Goal: Information Seeking & Learning: Learn about a topic

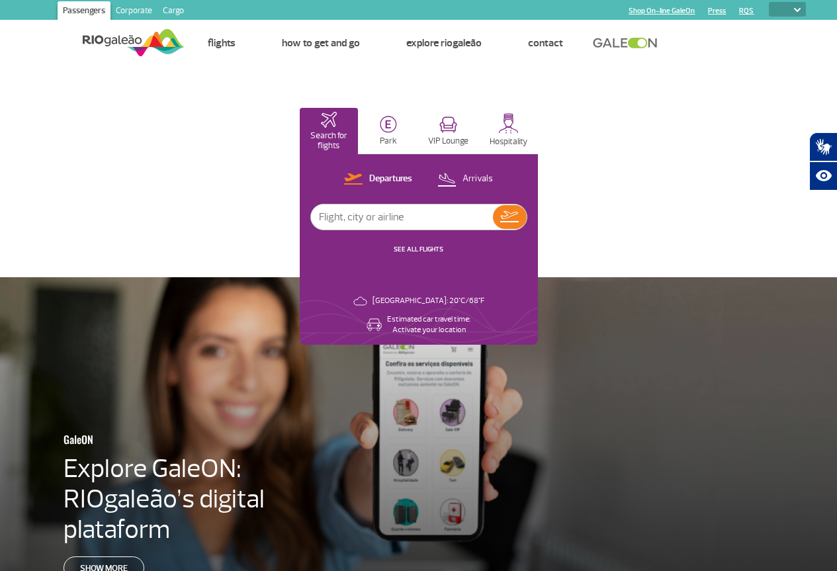
click at [793, 10] on select "PT ENG ESP" at bounding box center [787, 9] width 37 height 15
select select "pt-BR"
click at [769, 2] on select "PT ENG ESP" at bounding box center [787, 9] width 37 height 15
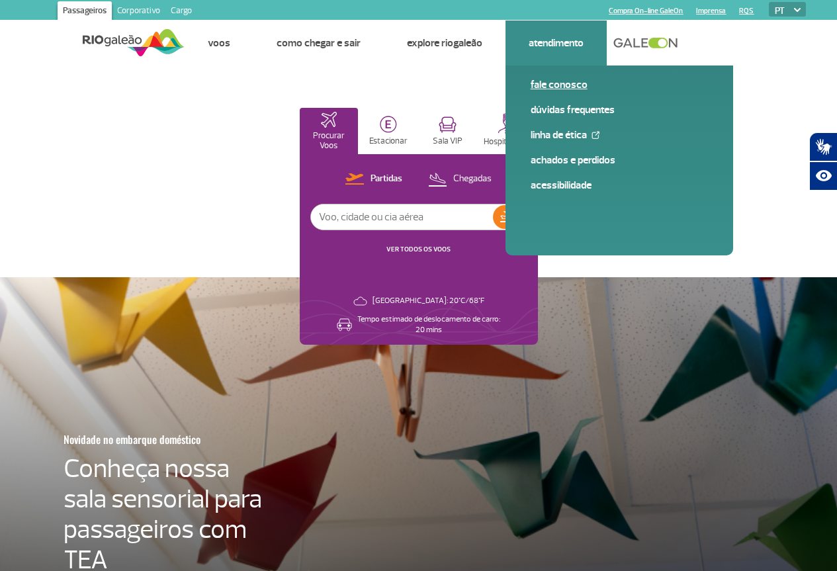
click at [570, 79] on link "Fale conosco" at bounding box center [618, 84] width 177 height 15
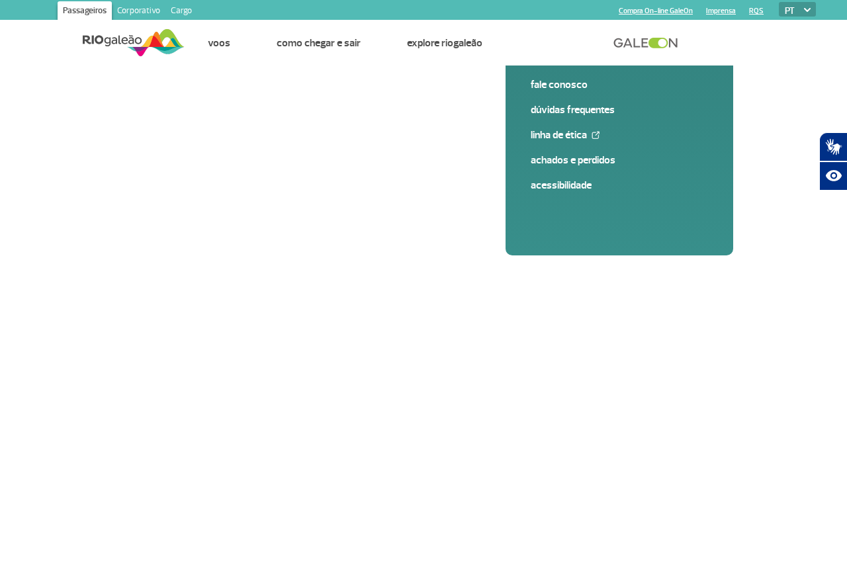
click at [101, 40] on img at bounding box center [134, 42] width 102 height 32
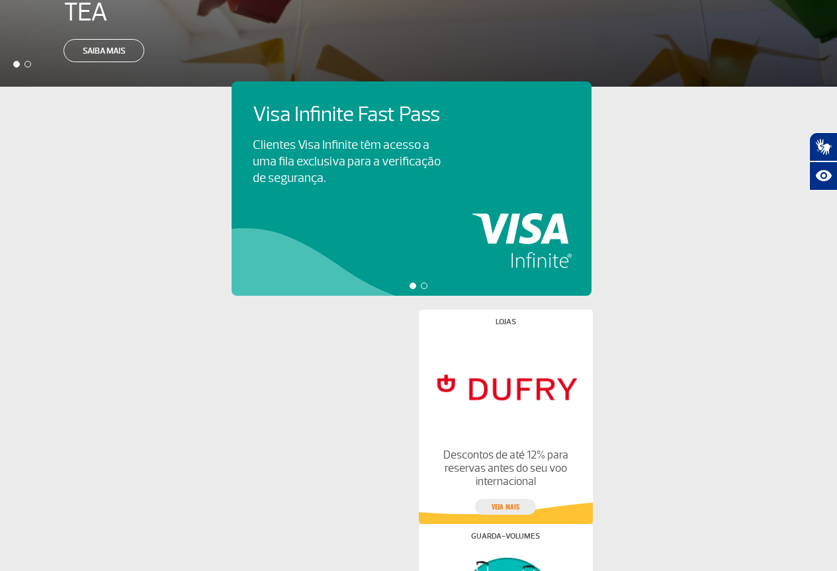
scroll to position [557, 0]
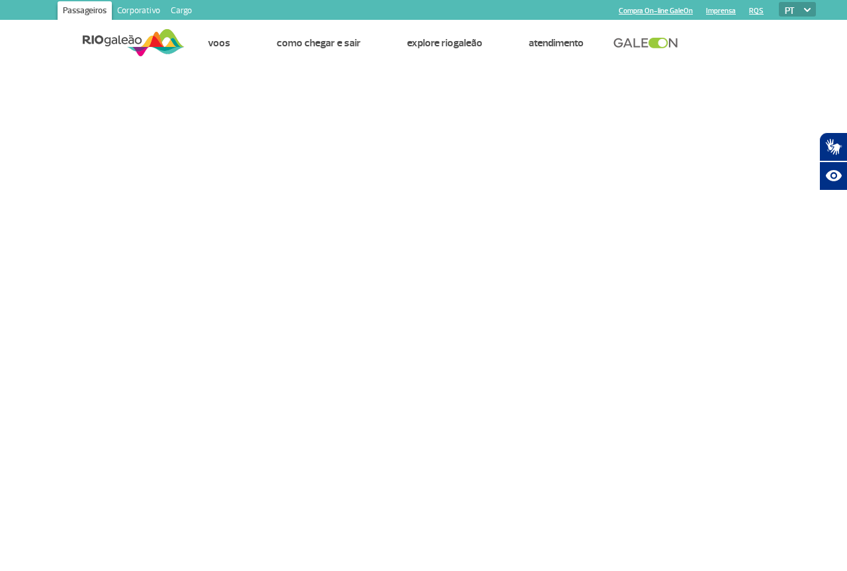
click at [131, 5] on link "Corporativo" at bounding box center [139, 11] width 54 height 21
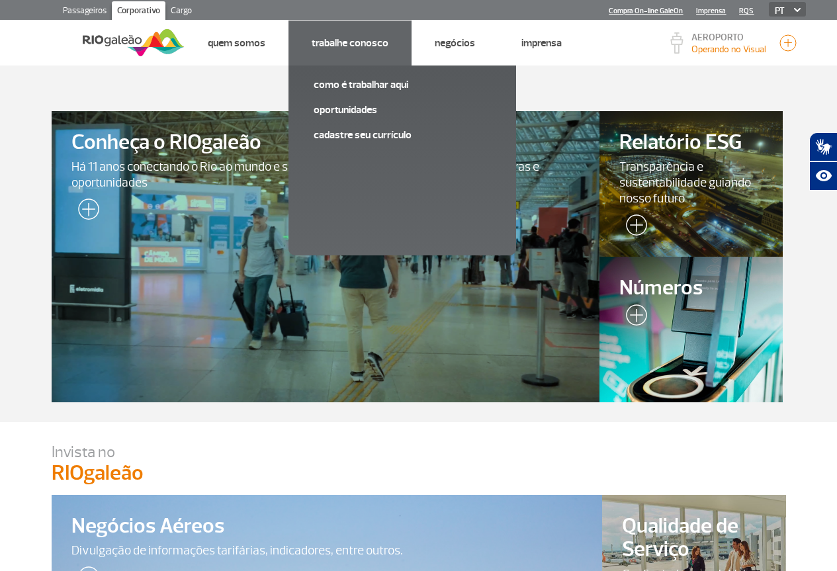
click at [360, 43] on link "Trabalhe Conosco" at bounding box center [350, 42] width 77 height 13
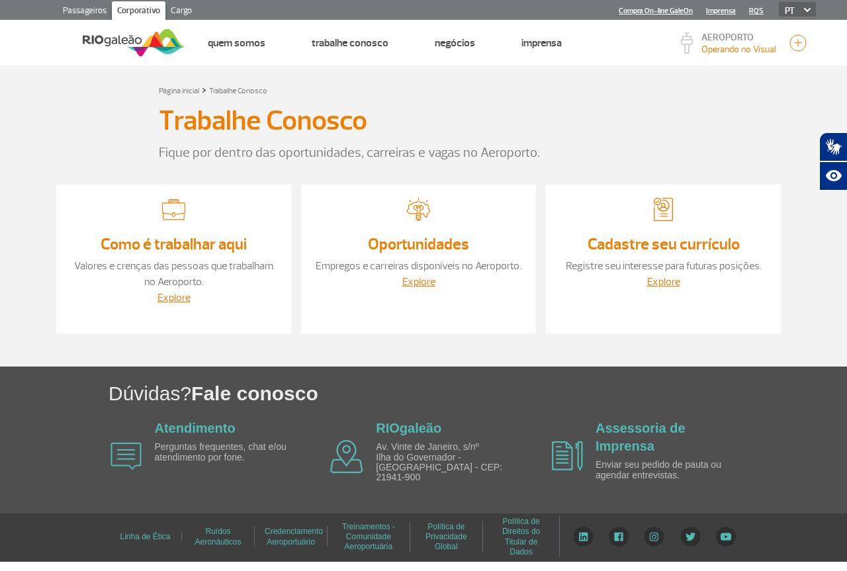
click at [415, 245] on link "Oportunidades" at bounding box center [418, 244] width 101 height 20
click at [423, 280] on link "Explore" at bounding box center [418, 281] width 33 height 13
